Goal: Check status: Check status

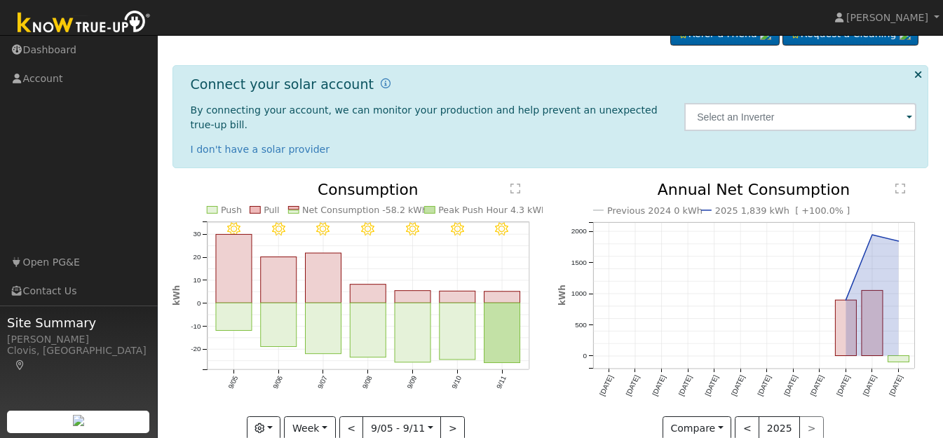
scroll to position [44, 0]
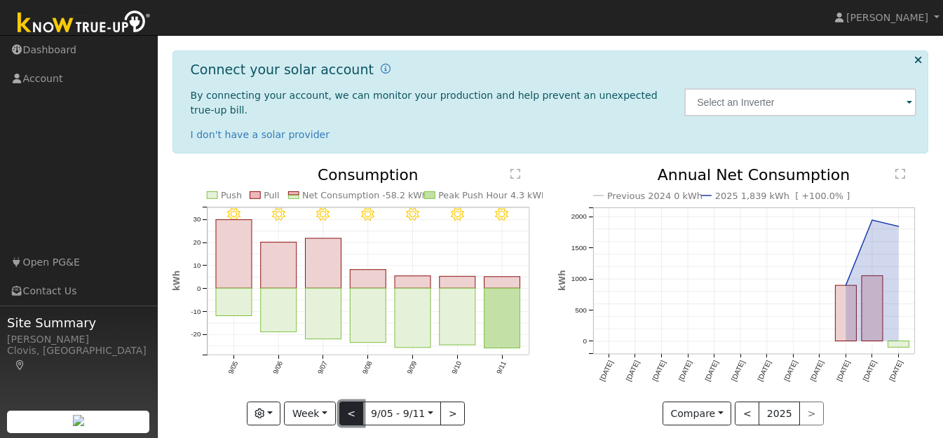
click at [352, 402] on button "<" at bounding box center [351, 414] width 25 height 24
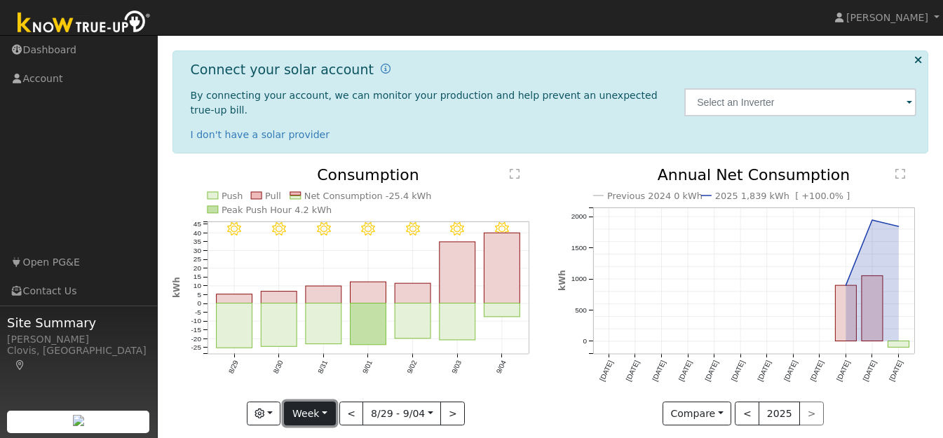
click at [326, 402] on button "Week" at bounding box center [309, 414] width 51 height 24
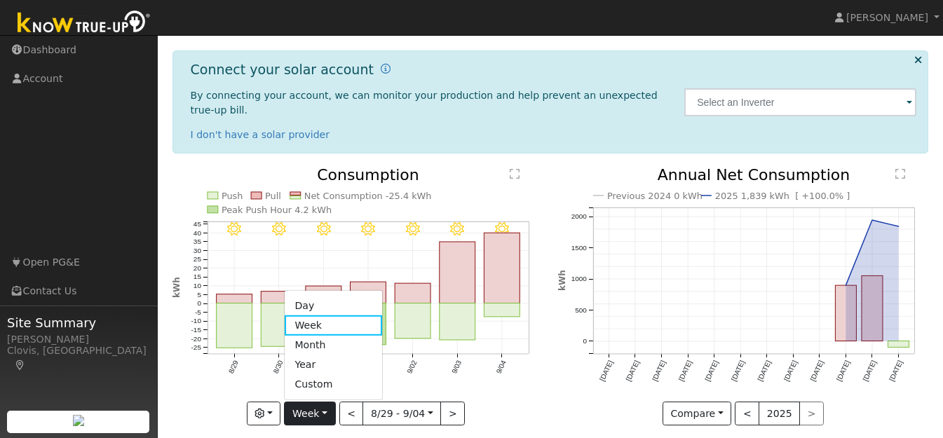
click at [330, 296] on link "Day" at bounding box center [333, 306] width 97 height 20
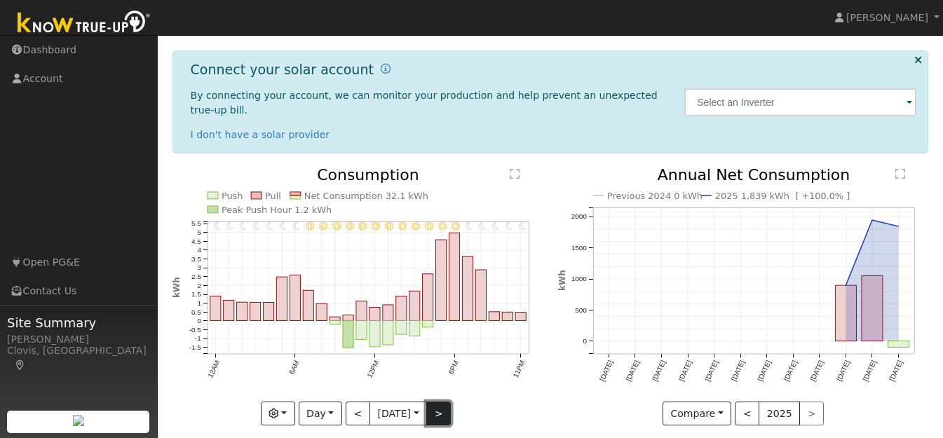
click at [441, 402] on button ">" at bounding box center [438, 414] width 25 height 24
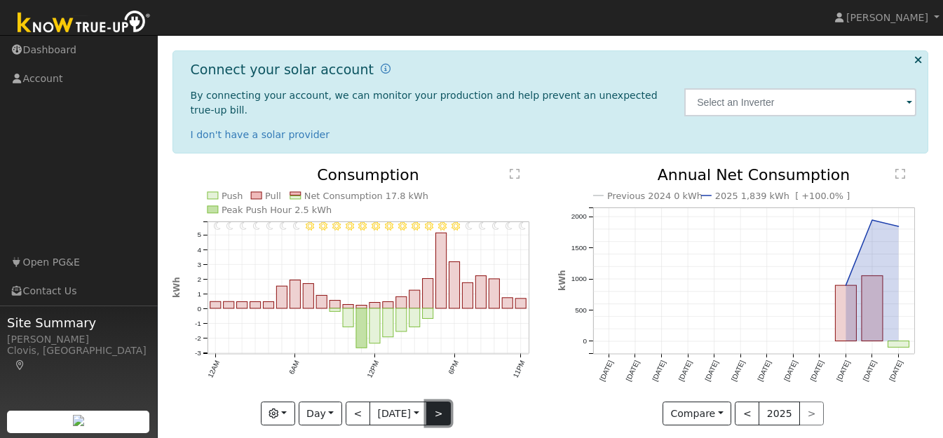
click at [441, 402] on button ">" at bounding box center [438, 414] width 25 height 24
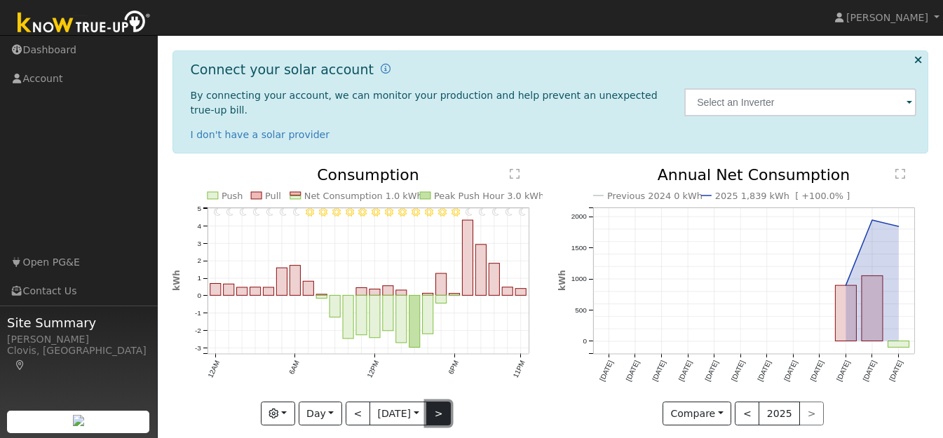
click at [441, 402] on button ">" at bounding box center [438, 414] width 25 height 24
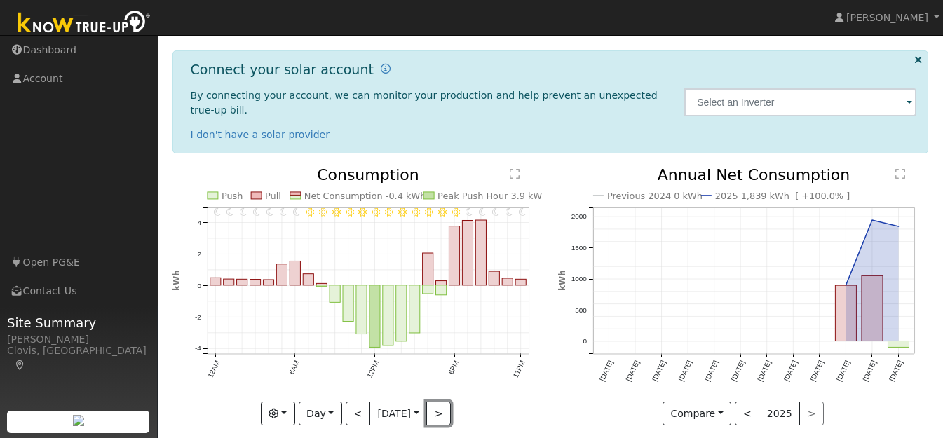
click at [442, 402] on button ">" at bounding box center [438, 414] width 25 height 24
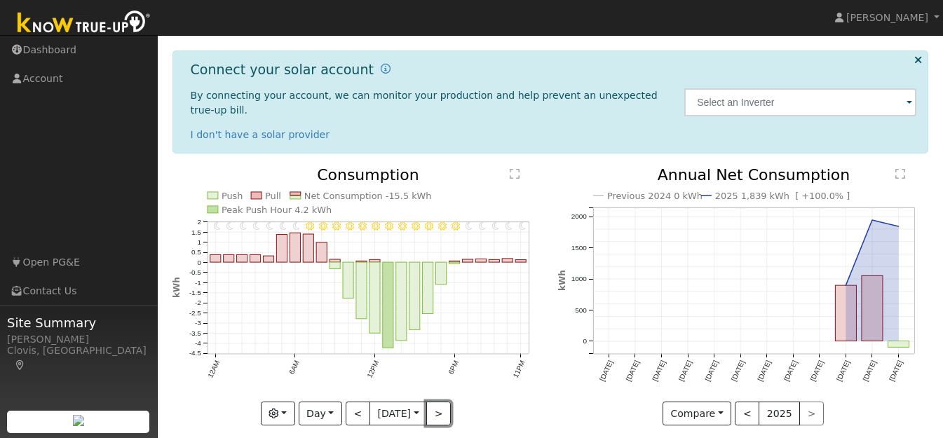
click at [443, 402] on button ">" at bounding box center [438, 414] width 25 height 24
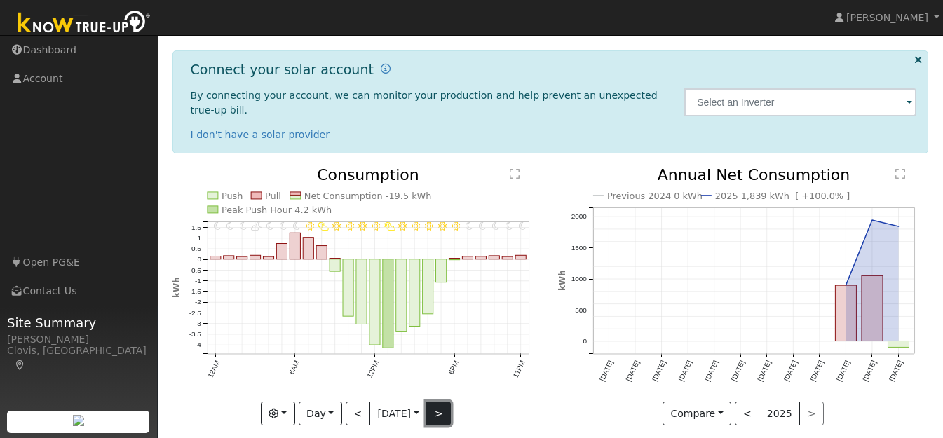
click at [444, 402] on button ">" at bounding box center [438, 414] width 25 height 24
click at [445, 402] on button ">" at bounding box center [438, 414] width 25 height 24
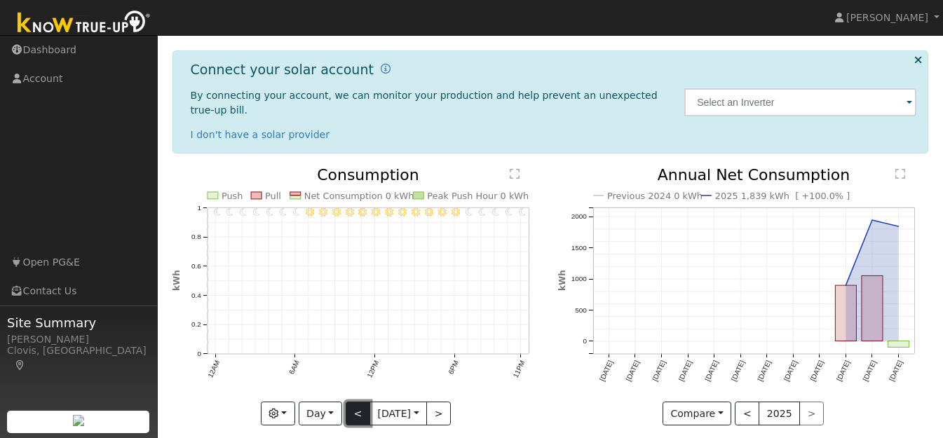
click at [357, 402] on button "<" at bounding box center [358, 414] width 25 height 24
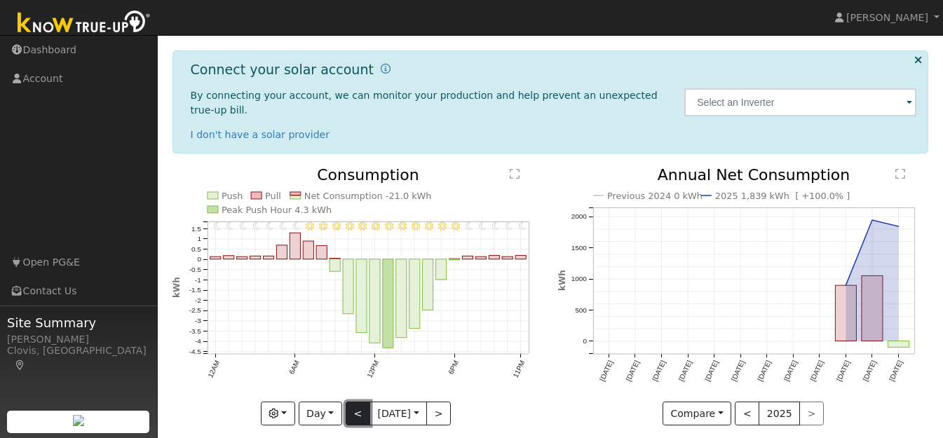
click at [351, 402] on button "<" at bounding box center [358, 414] width 25 height 24
click at [440, 402] on button ">" at bounding box center [438, 414] width 25 height 24
click at [349, 402] on button "<" at bounding box center [358, 414] width 25 height 24
click at [443, 402] on button ">" at bounding box center [438, 414] width 25 height 24
click at [358, 402] on button "<" at bounding box center [358, 414] width 25 height 24
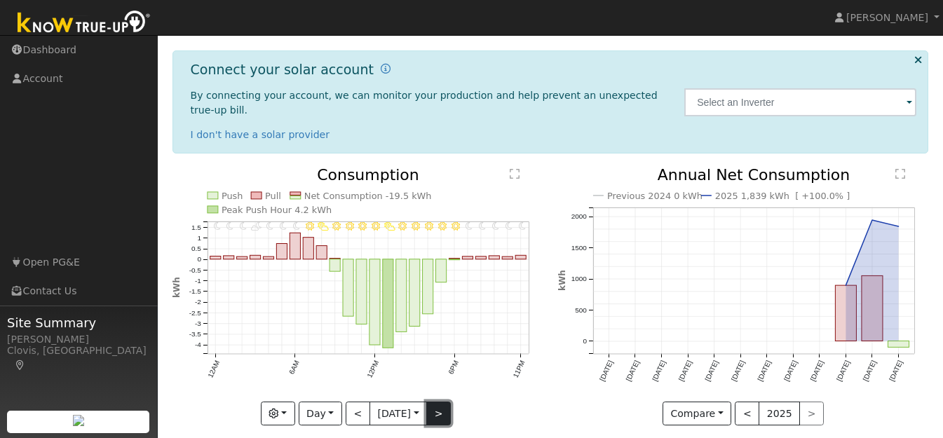
click at [440, 402] on button ">" at bounding box center [438, 414] width 25 height 24
type input "[DATE]"
